Goal: Task Accomplishment & Management: Complete application form

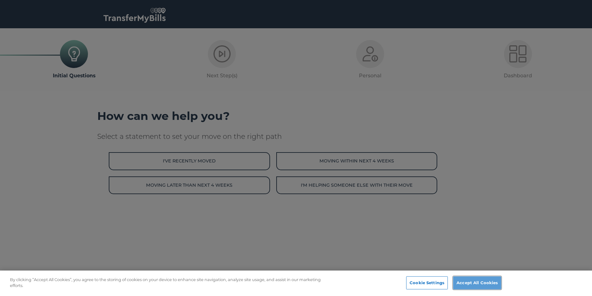
click at [482, 284] on button "Accept All Cookies" at bounding box center [477, 283] width 48 height 13
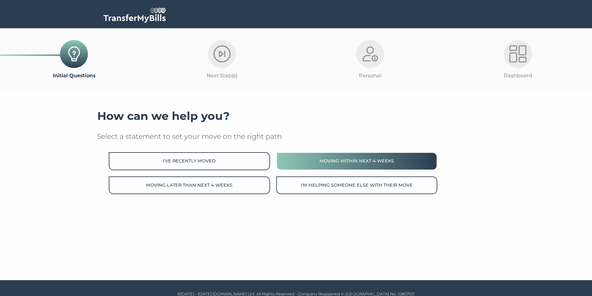
click at [369, 161] on button "Moving within next 4 weeks" at bounding box center [356, 161] width 161 height 18
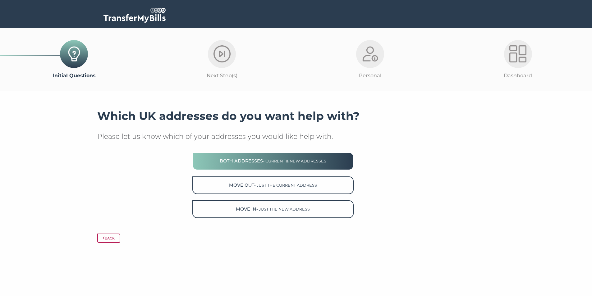
click at [303, 162] on span "- current & new addresses" at bounding box center [294, 161] width 63 height 5
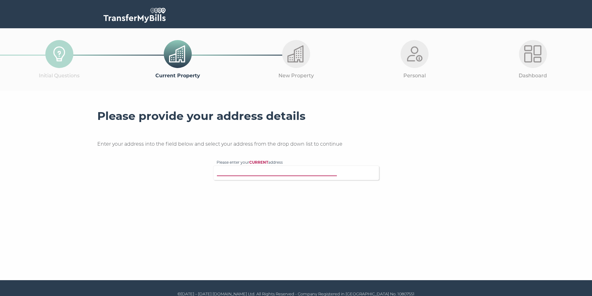
click at [248, 173] on input "Please enter your CURRENT address" at bounding box center [284, 172] width 134 height 6
type input "SS17 0FW"
click at [248, 192] on p "2 Ferndown Close, Stanford-le-Hope, SS17 0FW" at bounding box center [299, 191] width 153 height 7
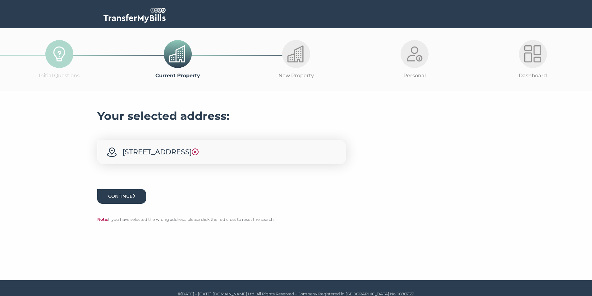
click at [128, 200] on button "Continue" at bounding box center [121, 196] width 49 height 15
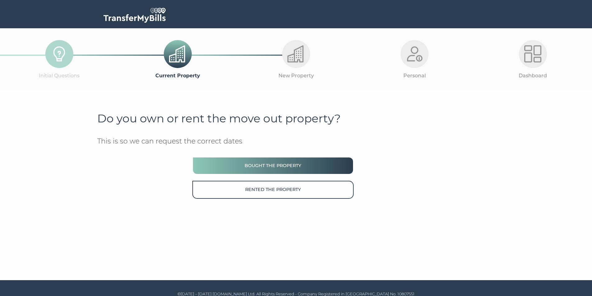
click at [293, 165] on button "Bought the property" at bounding box center [272, 166] width 161 height 18
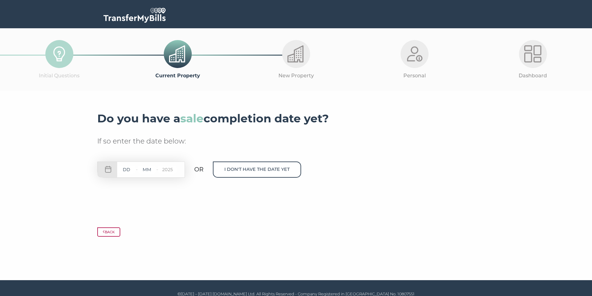
click at [127, 169] on input "text" at bounding box center [126, 170] width 19 height 8
click at [131, 169] on input "text" at bounding box center [126, 170] width 19 height 8
type input "09"
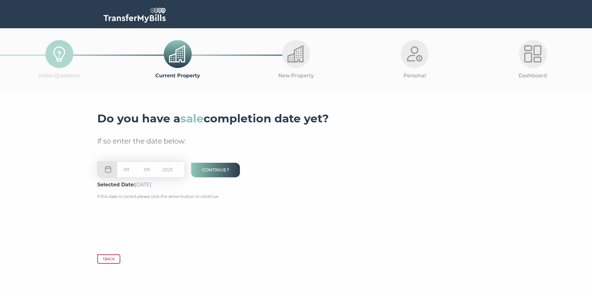
type input "09"
click at [215, 167] on button "Continue" at bounding box center [215, 170] width 49 height 15
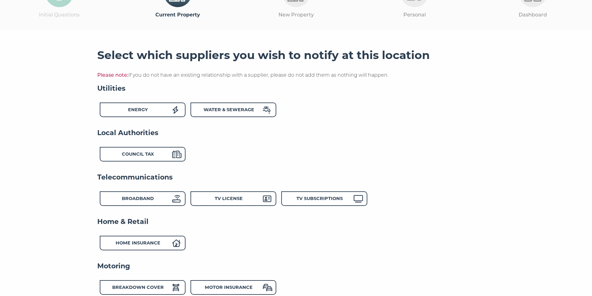
scroll to position [62, 0]
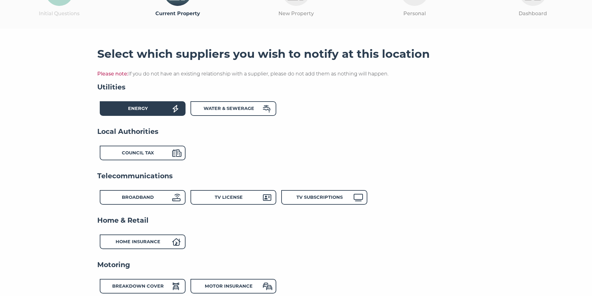
click at [163, 111] on div "Energy" at bounding box center [138, 109] width 68 height 9
click at [225, 112] on div "Water & Sewerage" at bounding box center [229, 109] width 68 height 9
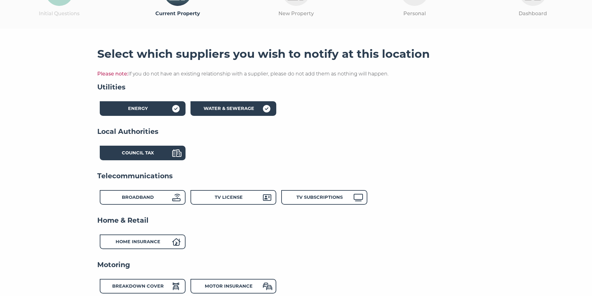
drag, startPoint x: 154, startPoint y: 155, endPoint x: 160, endPoint y: 151, distance: 6.6
click at [154, 155] on strong "Council Tax" at bounding box center [138, 153] width 32 height 6
click at [140, 199] on strong "Broadband" at bounding box center [138, 198] width 32 height 6
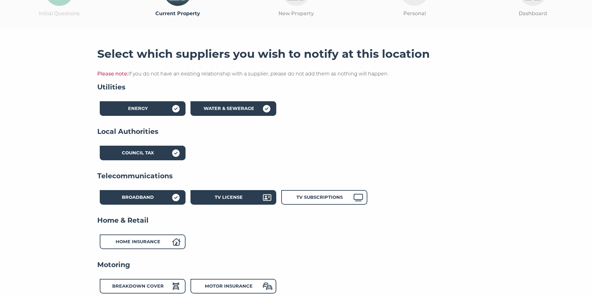
click at [239, 197] on strong "TV License" at bounding box center [229, 198] width 28 height 6
click at [315, 196] on div "TV Subscriptions" at bounding box center [319, 198] width 68 height 9
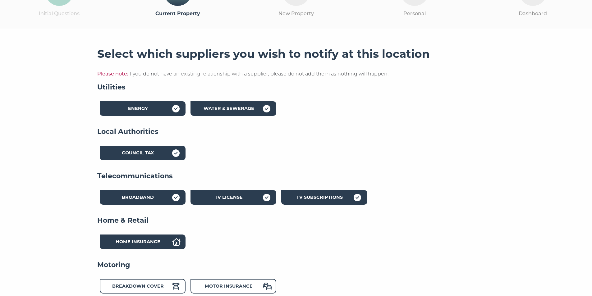
click at [151, 240] on strong "Home Insurance" at bounding box center [138, 242] width 45 height 6
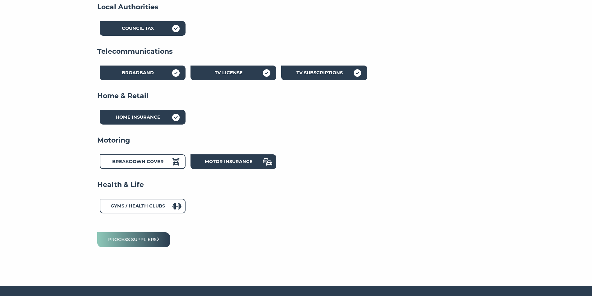
scroll to position [201, 0]
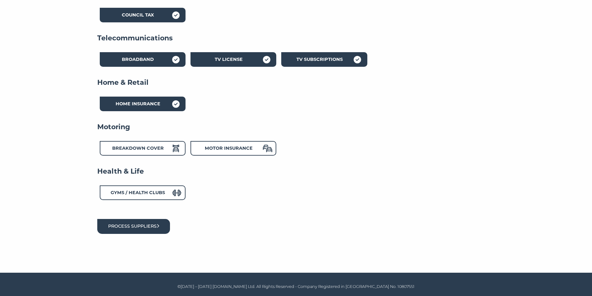
click at [154, 226] on button "Process suppliers" at bounding box center [133, 226] width 73 height 15
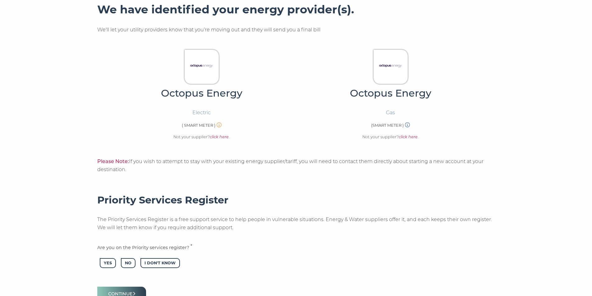
scroll to position [247, 0]
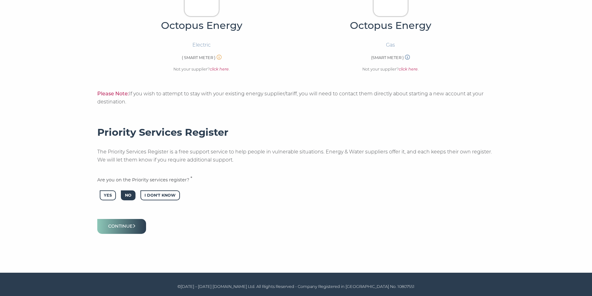
click at [135, 194] on span "No" at bounding box center [128, 196] width 15 height 10
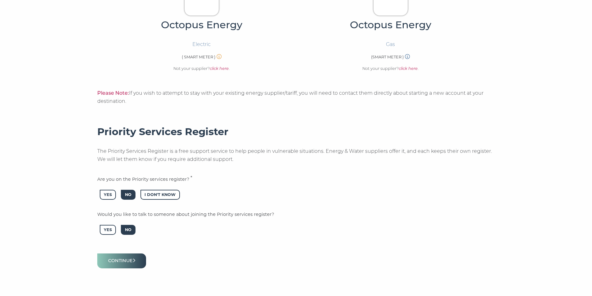
click at [131, 226] on span "No" at bounding box center [128, 230] width 15 height 10
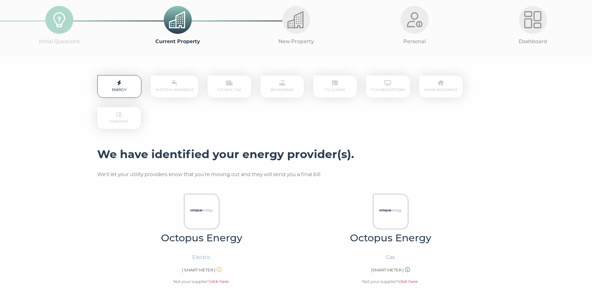
scroll to position [34, 0]
